Goal: Information Seeking & Learning: Learn about a topic

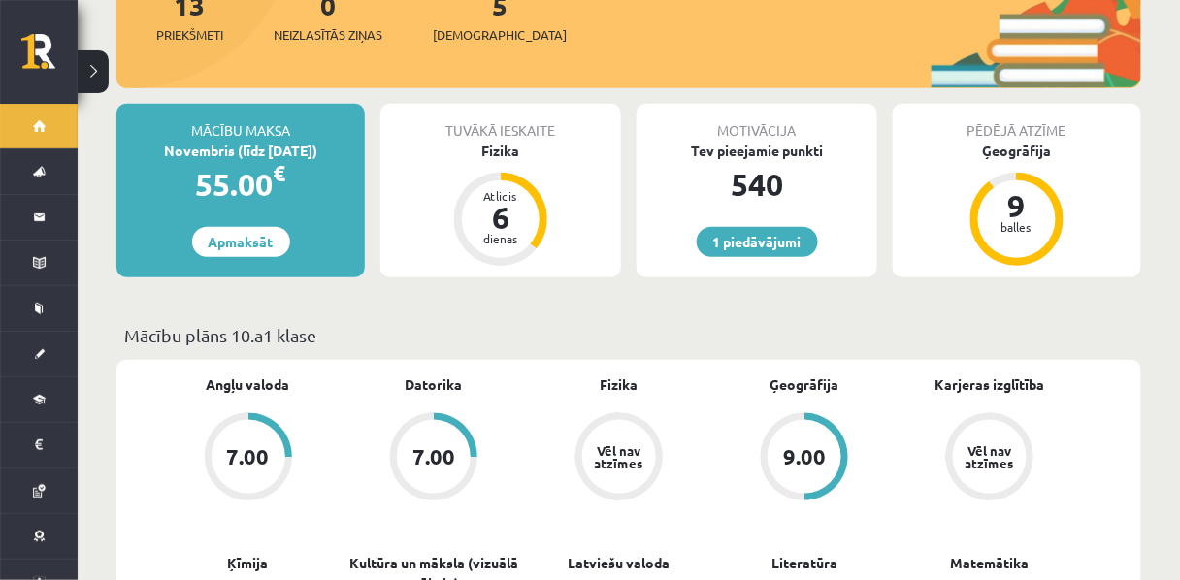
scroll to position [307, 0]
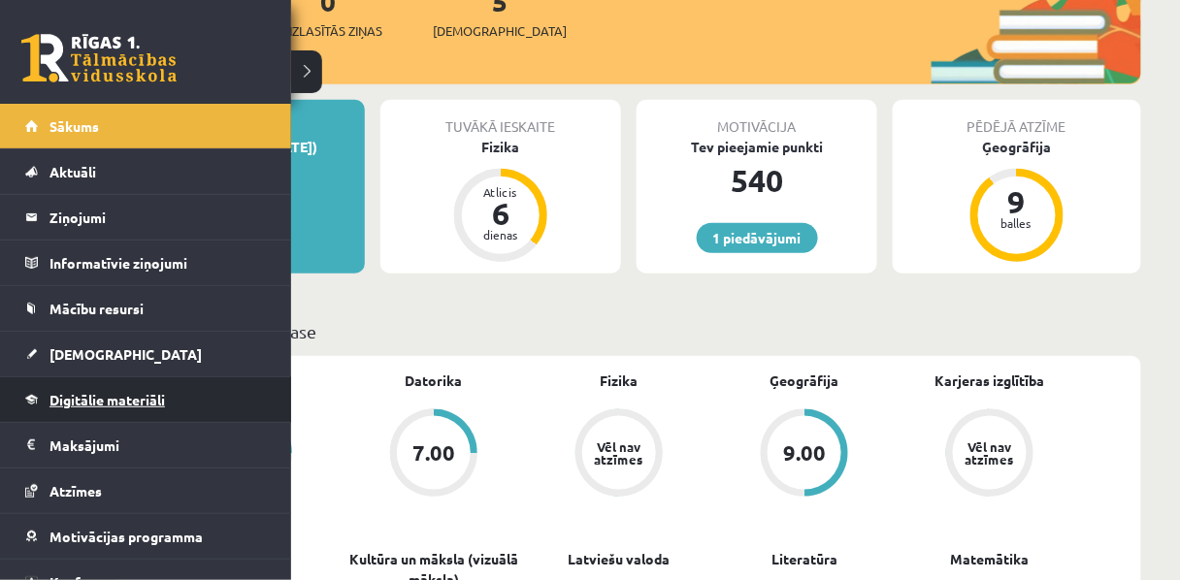
click at [76, 396] on span "Digitālie materiāli" at bounding box center [108, 399] width 116 height 17
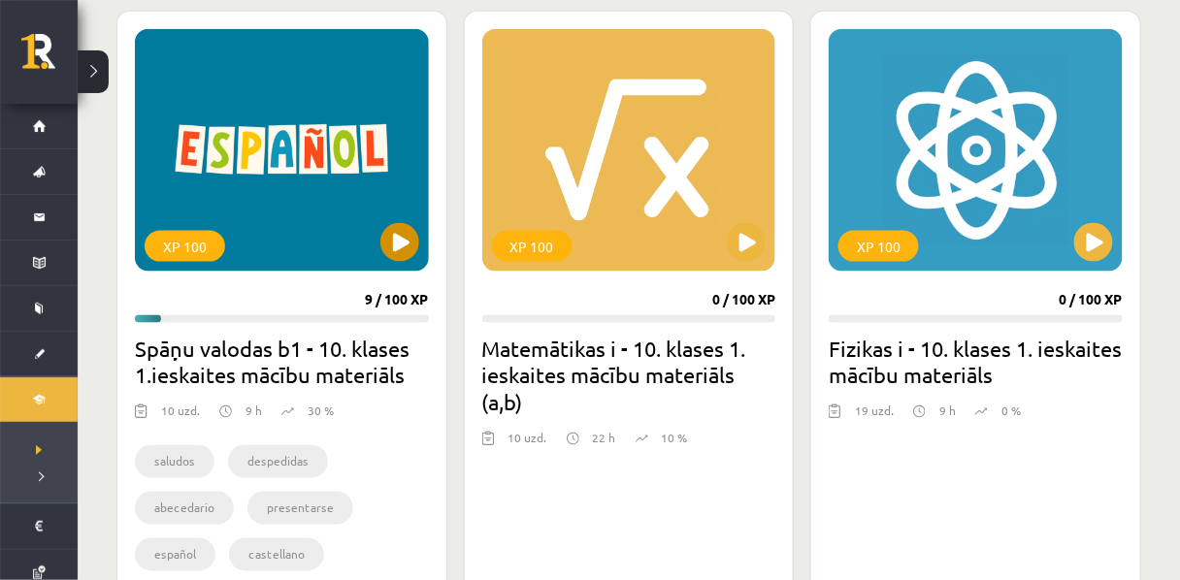
scroll to position [544, 0]
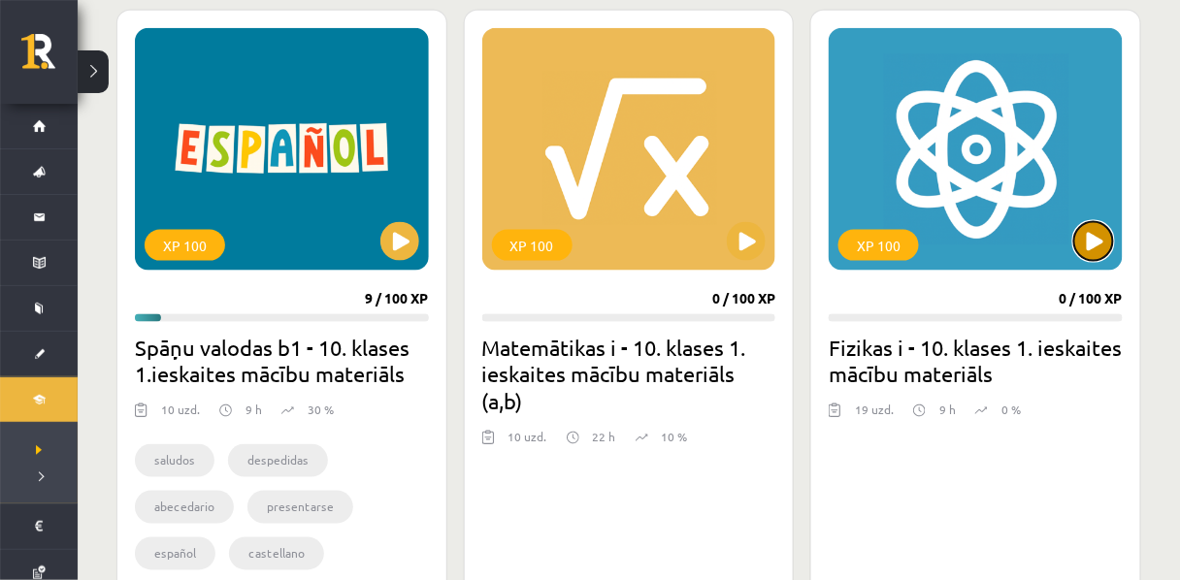
click at [1104, 229] on button at bounding box center [1094, 241] width 39 height 39
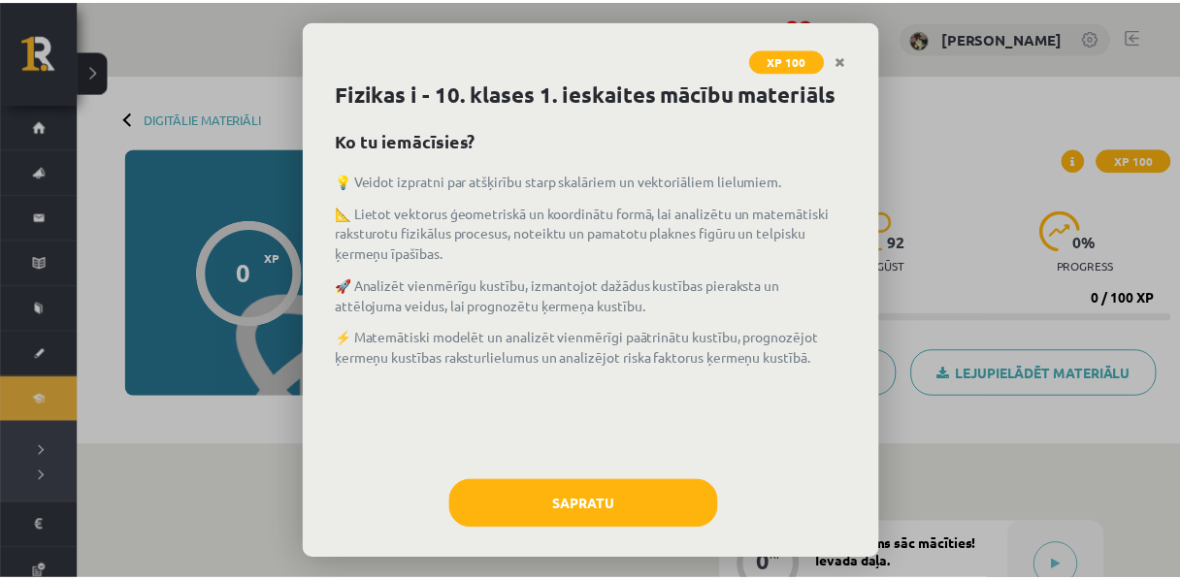
scroll to position [83, 0]
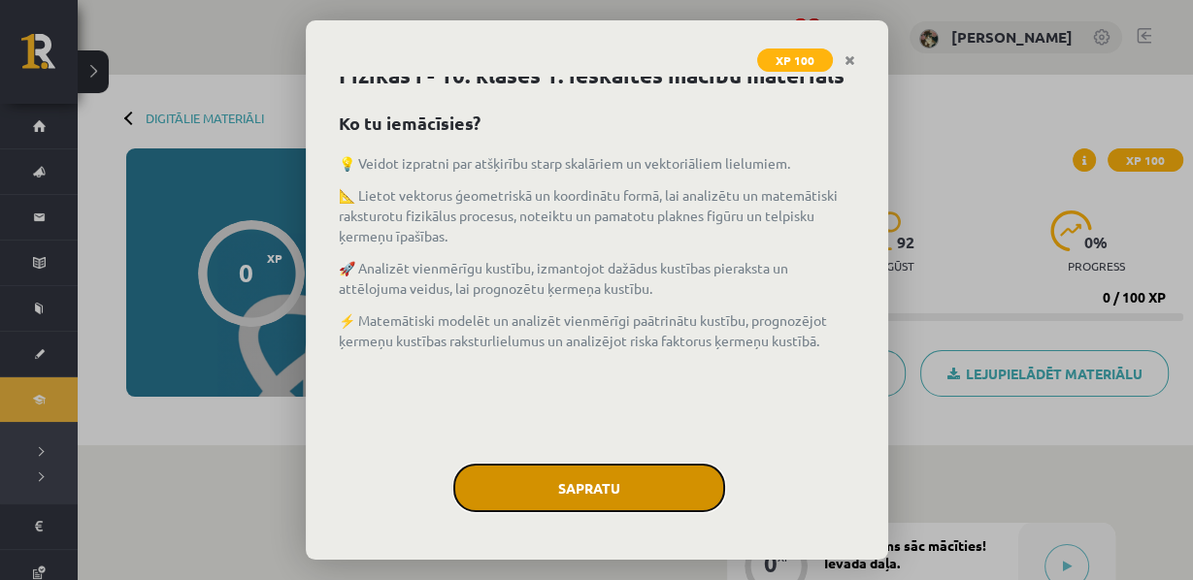
click at [598, 488] on button "Sapratu" at bounding box center [589, 488] width 272 height 49
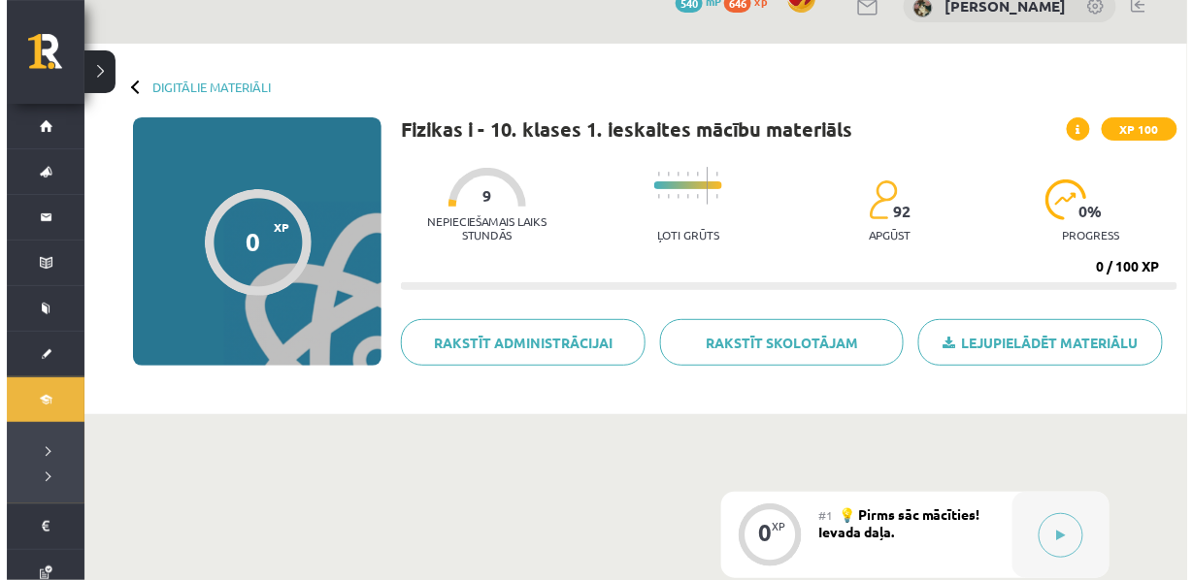
scroll to position [280, 0]
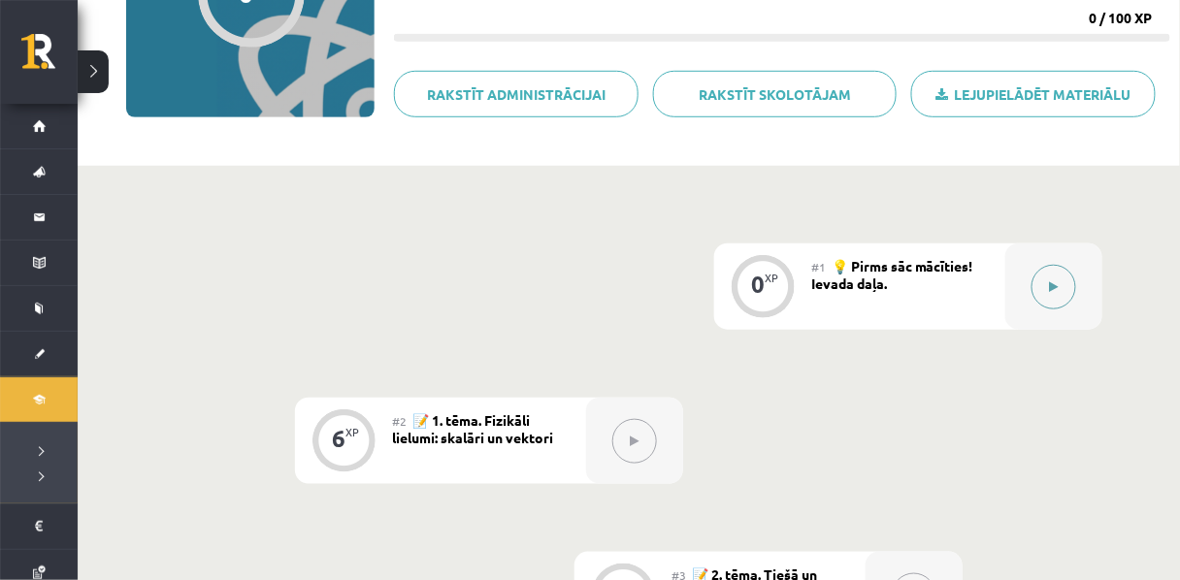
click at [1052, 298] on button at bounding box center [1054, 287] width 45 height 45
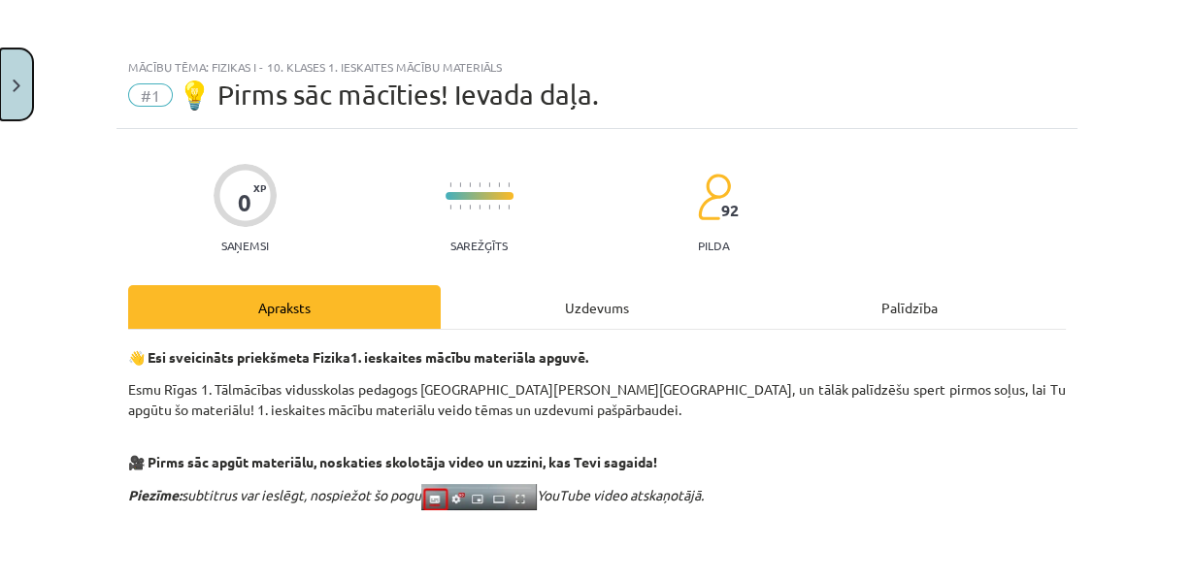
click at [8, 78] on button "Close" at bounding box center [16, 85] width 33 height 72
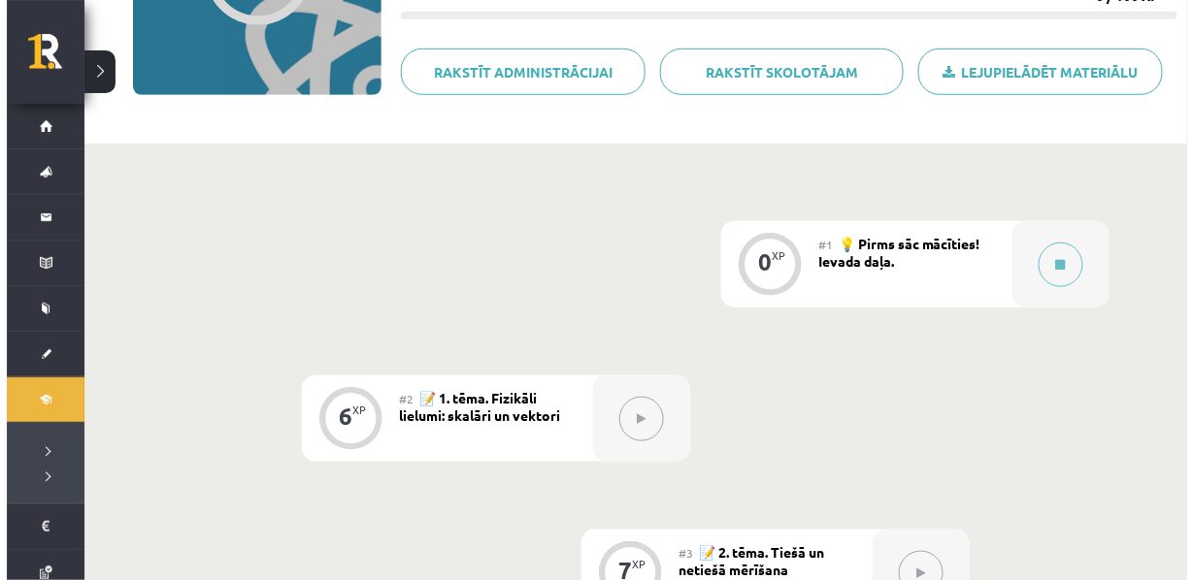
scroll to position [303, 0]
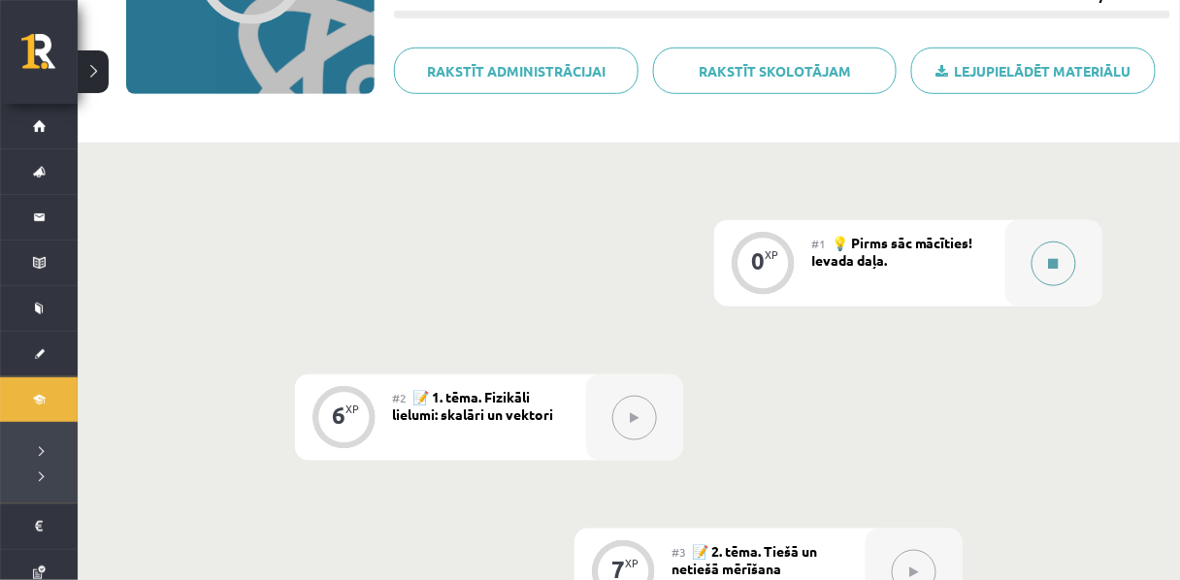
click at [1064, 271] on button at bounding box center [1054, 264] width 45 height 45
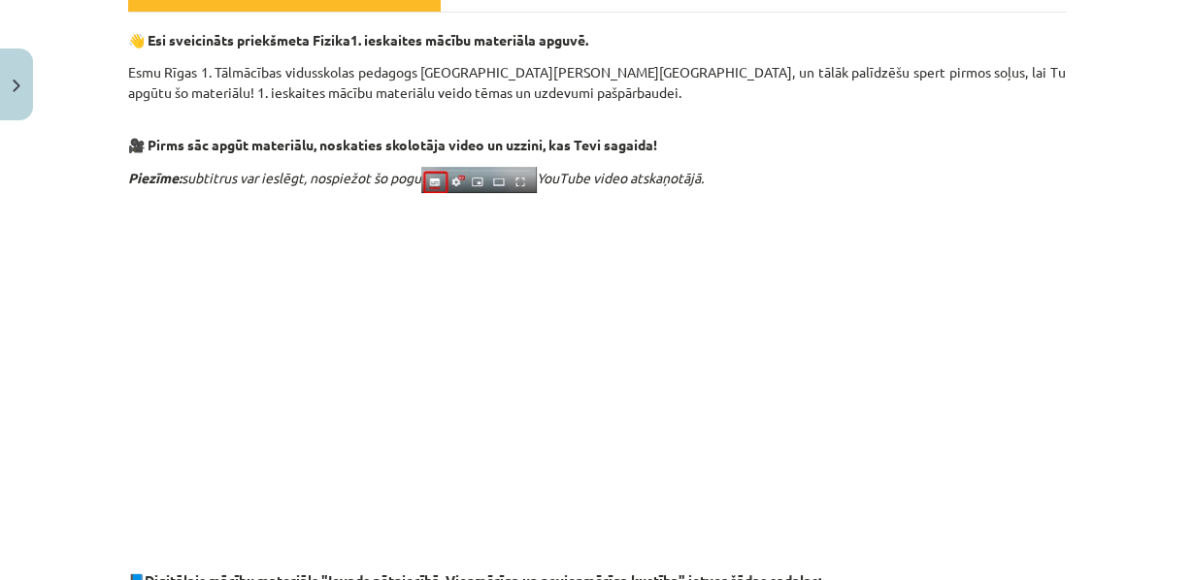
scroll to position [0, 0]
